Goal: Navigation & Orientation: Find specific page/section

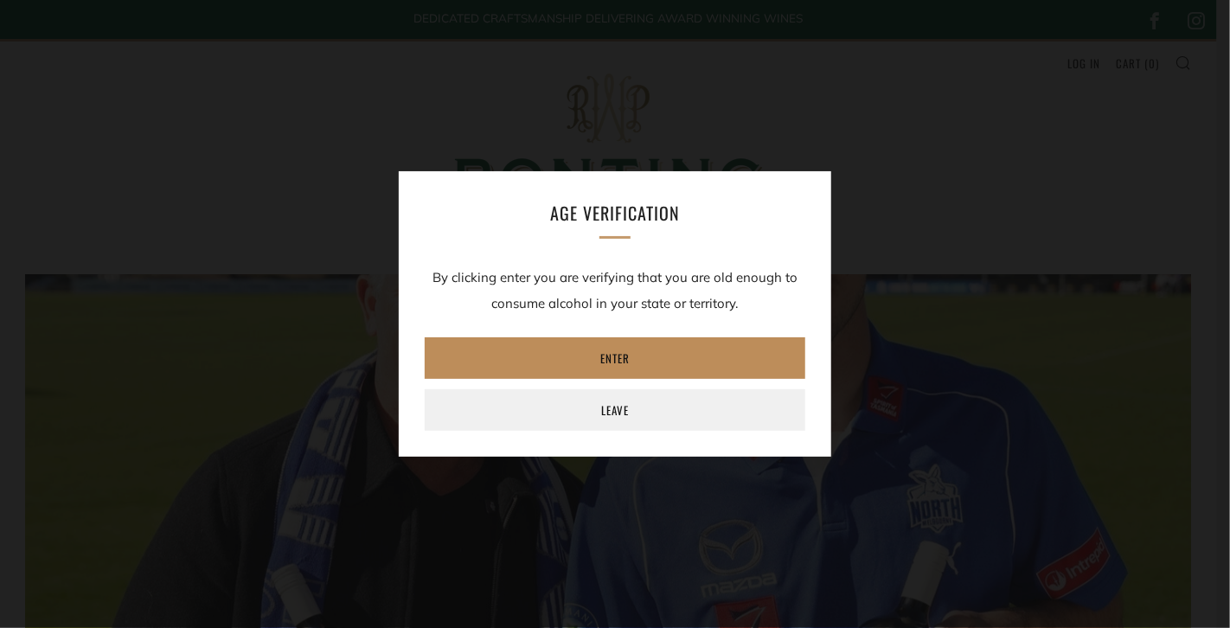
click at [508, 359] on link "Enter" at bounding box center [615, 358] width 381 height 42
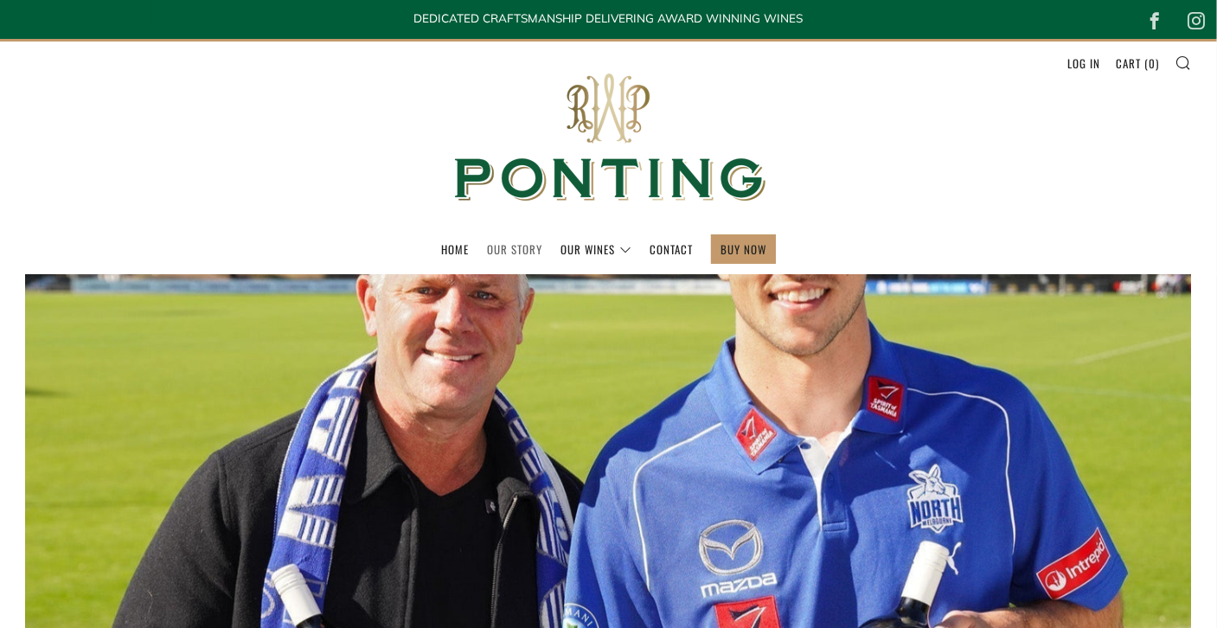
click at [515, 245] on link "Our Story" at bounding box center [514, 249] width 55 height 28
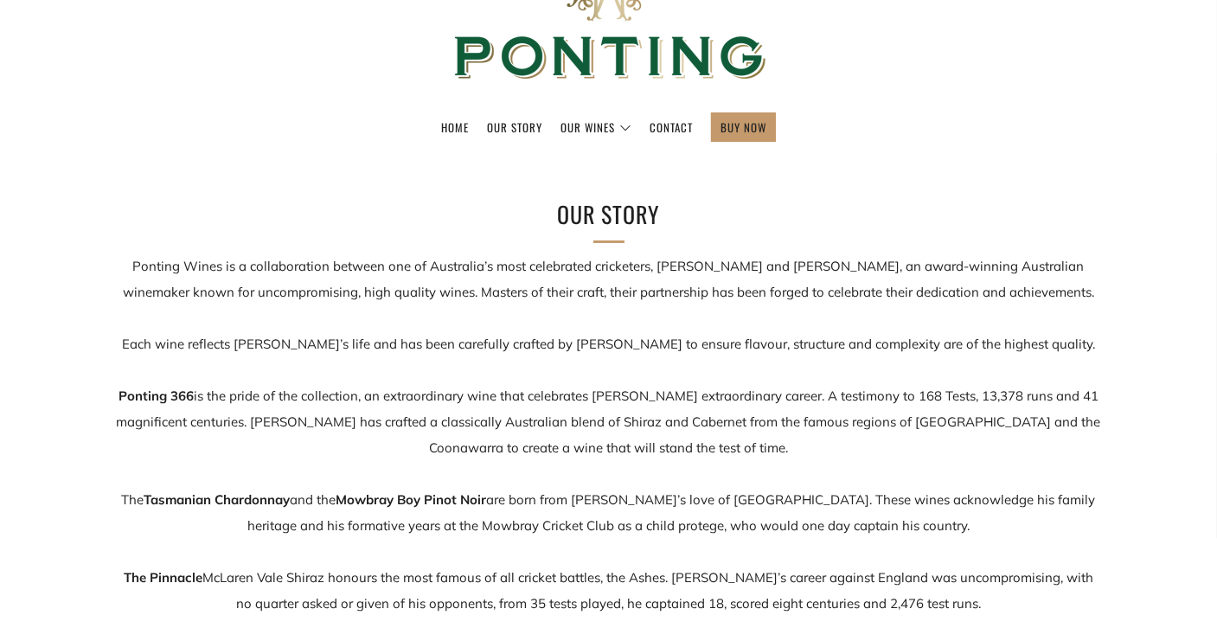
scroll to position [173, 0]
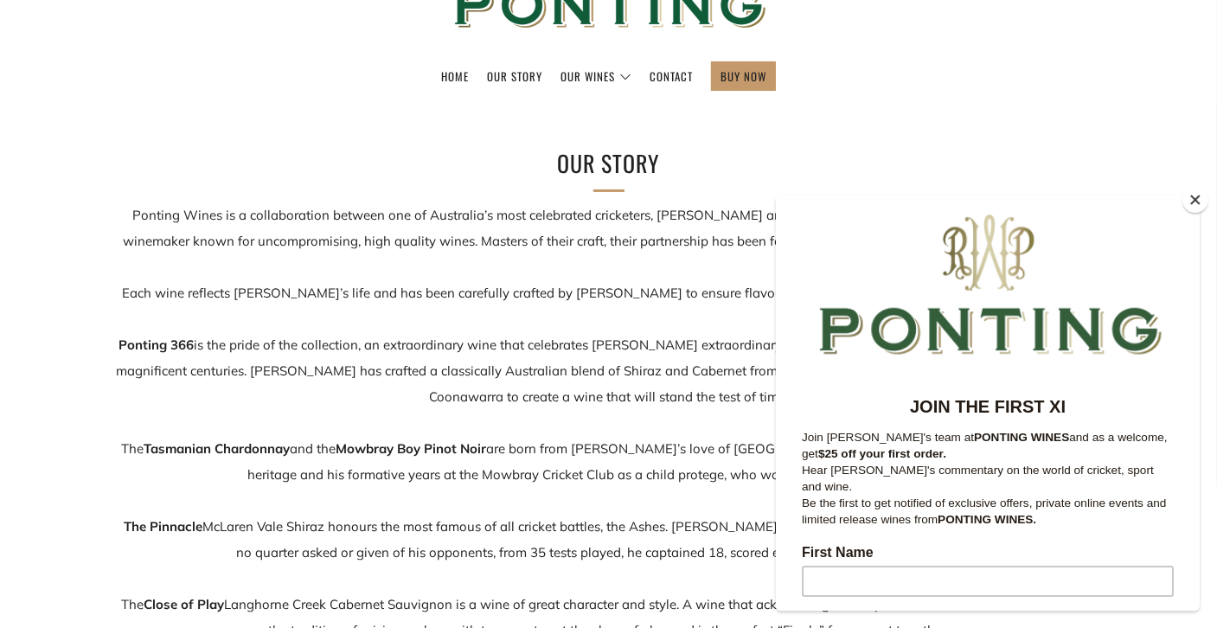
click at [1198, 207] on button "Close" at bounding box center [1195, 200] width 26 height 26
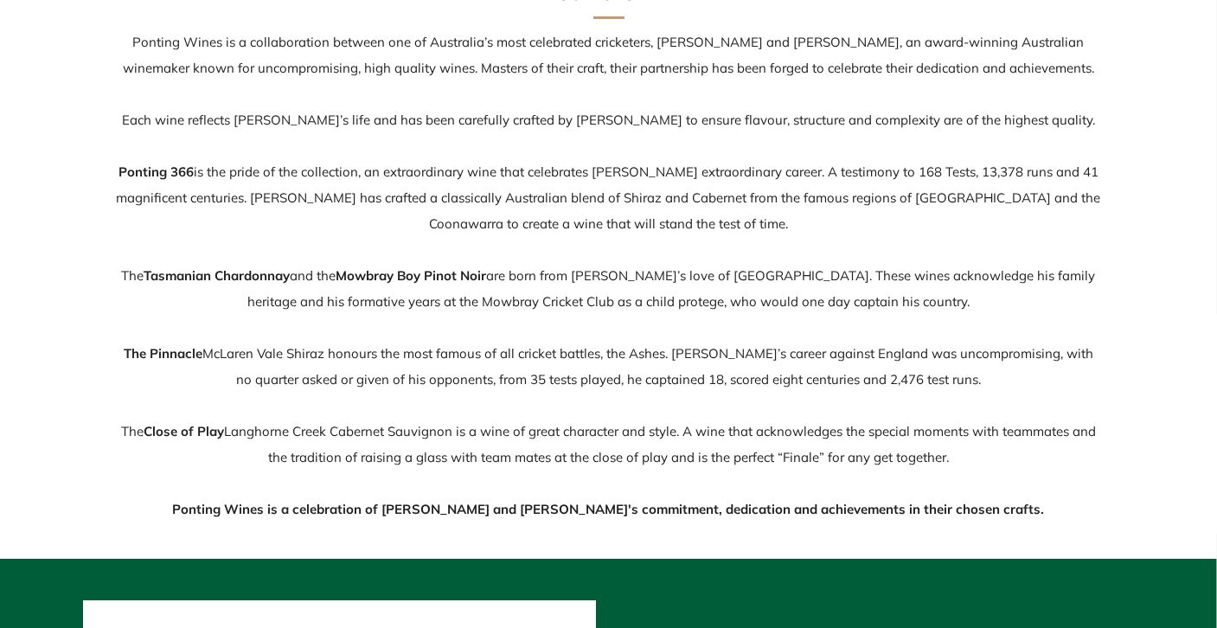
scroll to position [432, 0]
